Goal: Transaction & Acquisition: Purchase product/service

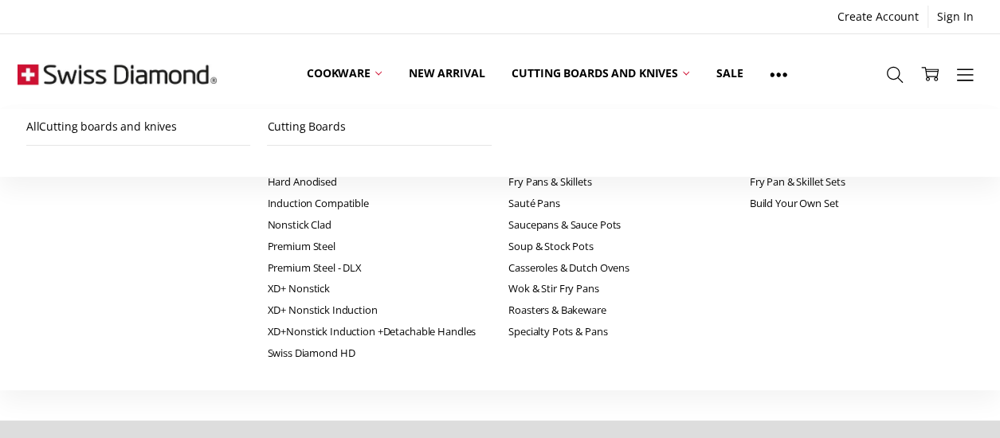
click at [45, 149] on span "Home" at bounding box center [31, 153] width 27 height 14
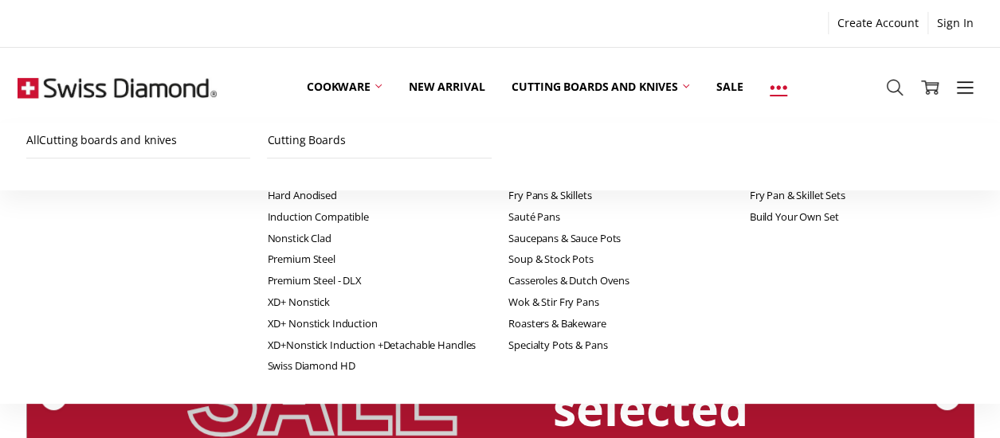
click at [781, 86] on use at bounding box center [778, 88] width 17 height 4
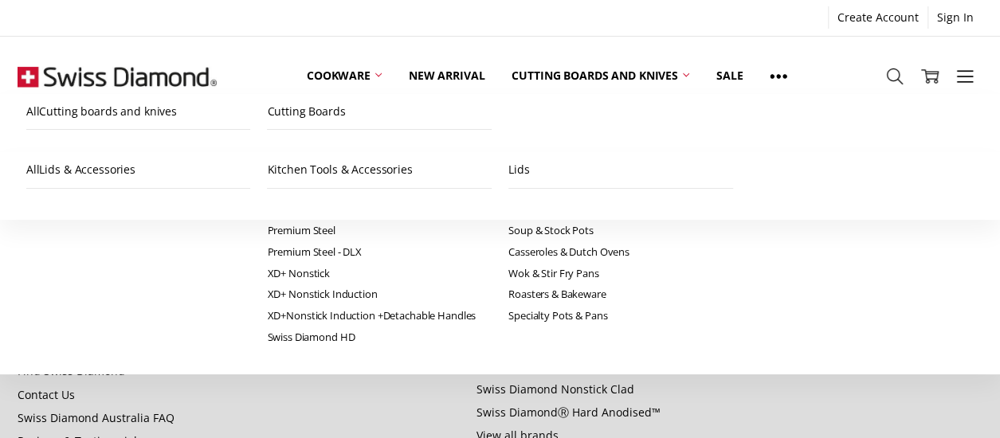
scroll to position [1753, 0]
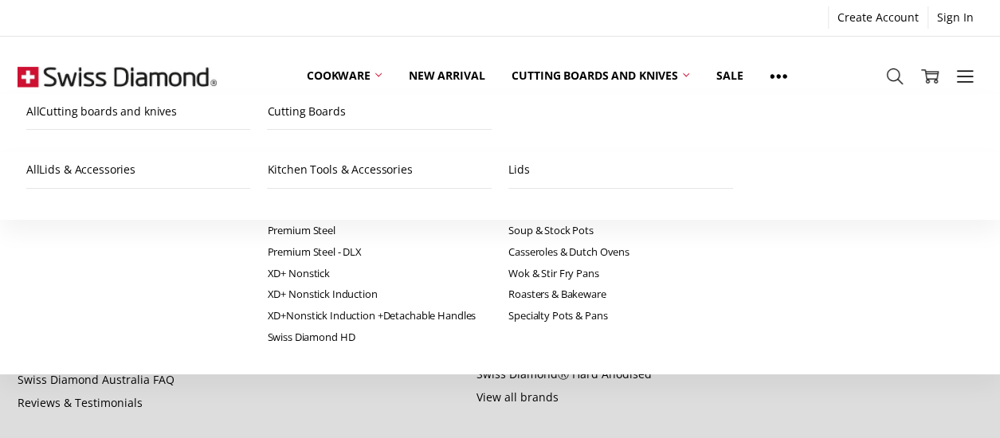
click at [582, 223] on link "Swiss Diamond Induction" at bounding box center [543, 215] width 135 height 15
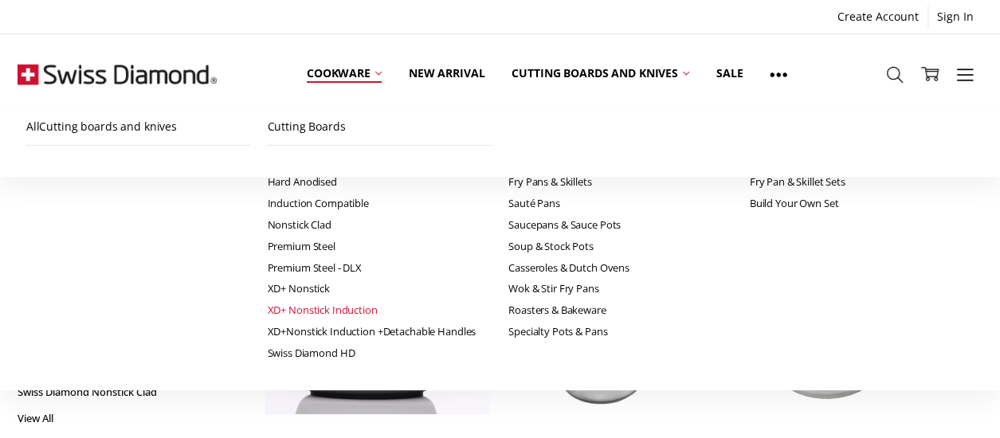
click at [267, 308] on link "XD+ Nonstick Induction" at bounding box center [379, 311] width 225 height 22
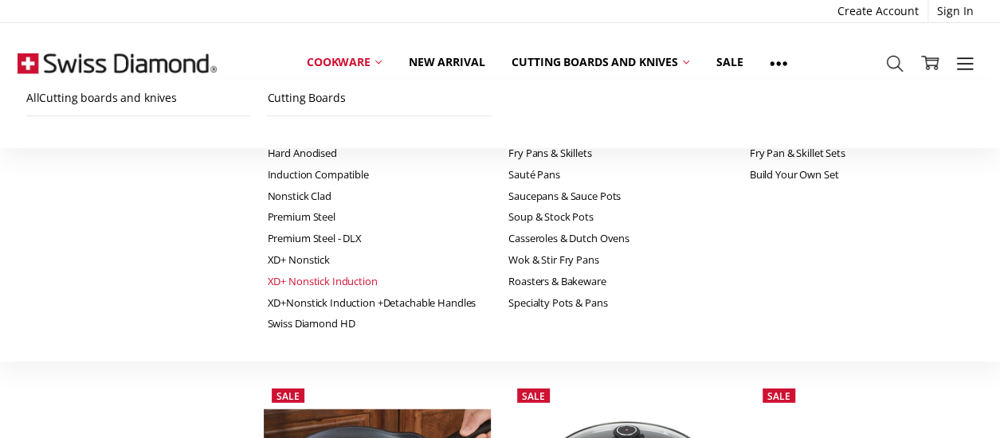
scroll to position [1912, 0]
